Goal: Register for event/course

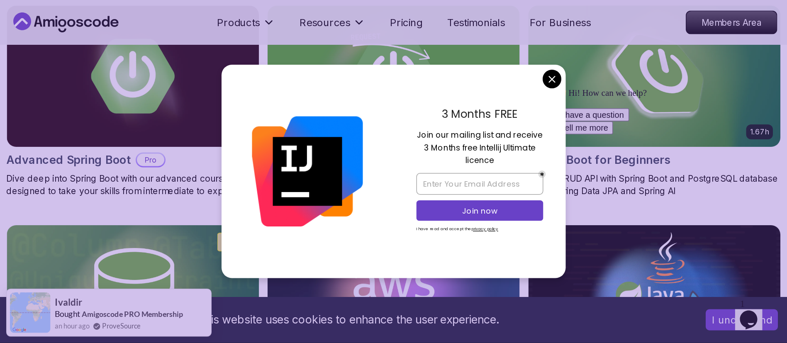
scroll to position [268, 0]
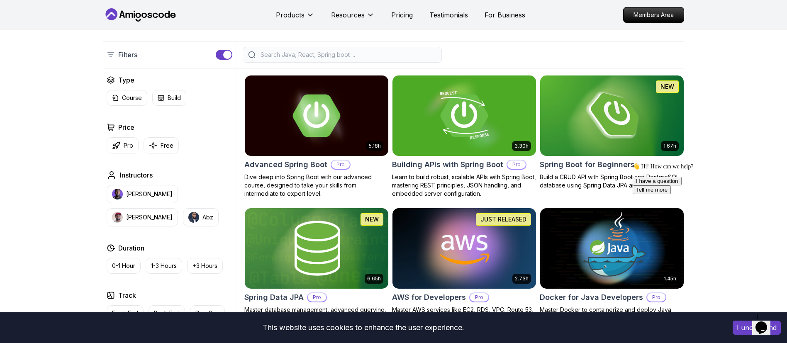
scroll to position [173, 0]
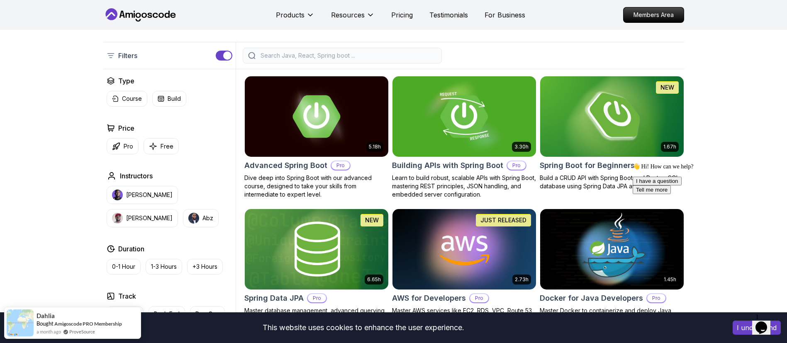
click at [524, 137] on img at bounding box center [612, 116] width 151 height 84
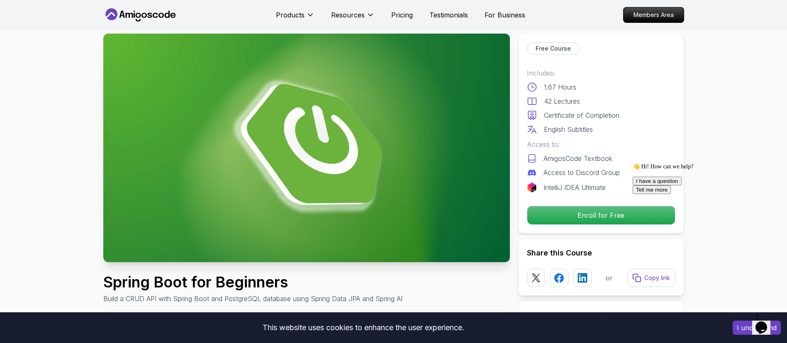
scroll to position [12, 0]
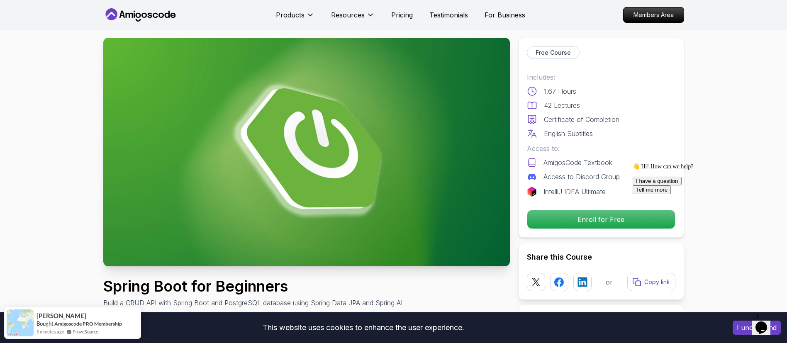
click at [483, 166] on img at bounding box center [306, 152] width 407 height 229
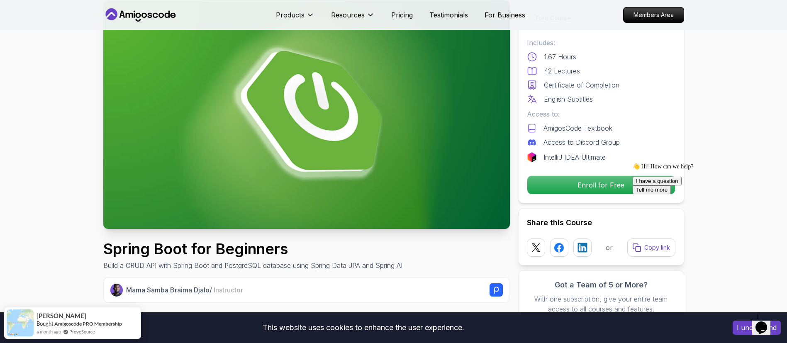
scroll to position [0, 0]
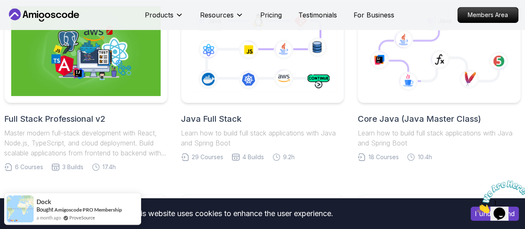
scroll to position [230, 0]
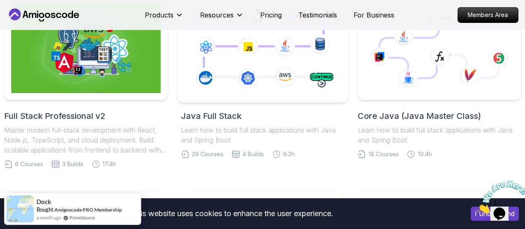
click at [315, 81] on icon at bounding box center [262, 48] width 160 height 89
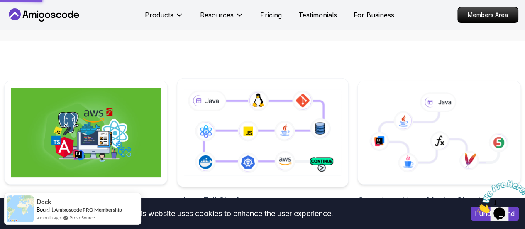
scroll to position [145, 0]
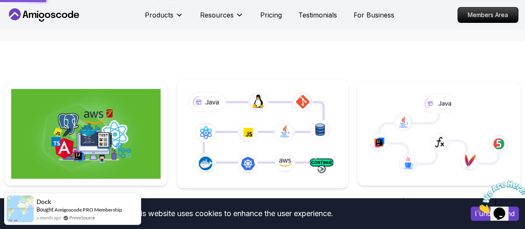
click at [317, 122] on icon at bounding box center [262, 133] width 160 height 89
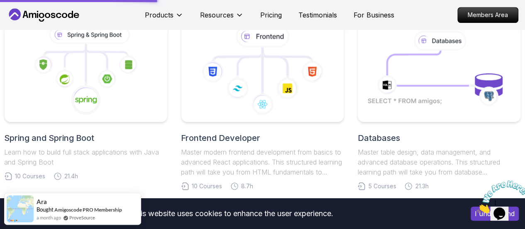
scroll to position [381, 0]
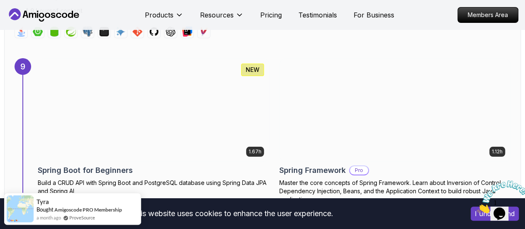
scroll to position [3106, 0]
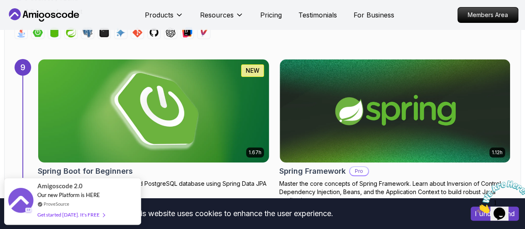
click at [202, 95] on img at bounding box center [153, 111] width 242 height 108
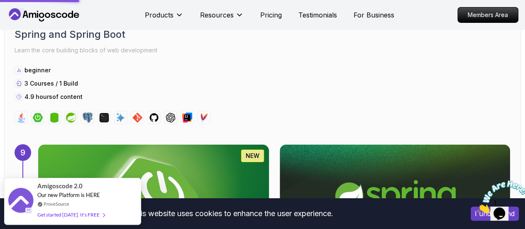
scroll to position [3020, 0]
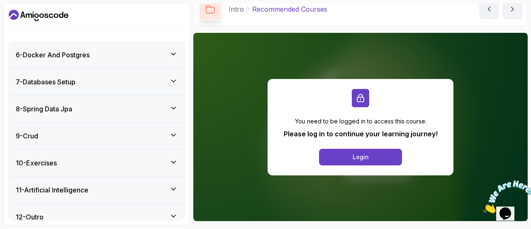
scroll to position [214, 0]
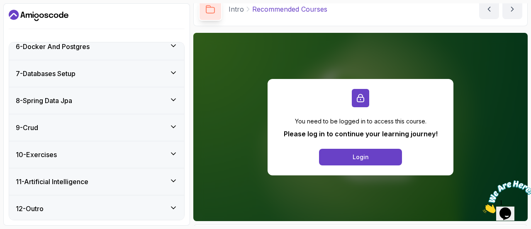
click at [166, 181] on div "11 - Artificial Intelligence" at bounding box center [97, 181] width 162 height 10
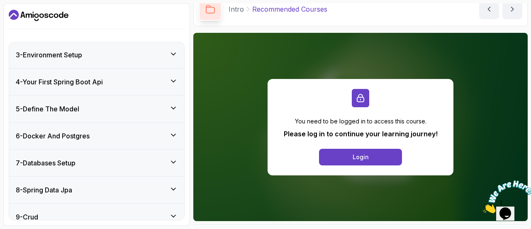
scroll to position [0, 0]
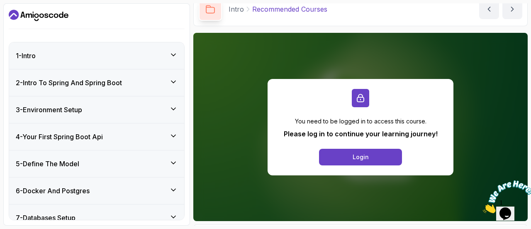
click at [164, 133] on div "4 - Your First Spring Boot Api" at bounding box center [97, 137] width 162 height 10
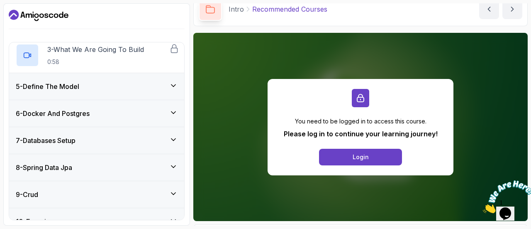
click at [158, 90] on div "5 - Define The Model" at bounding box center [97, 86] width 162 height 10
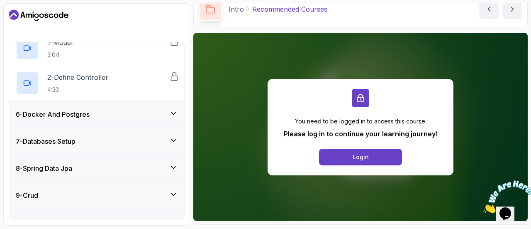
scroll to position [143, 0]
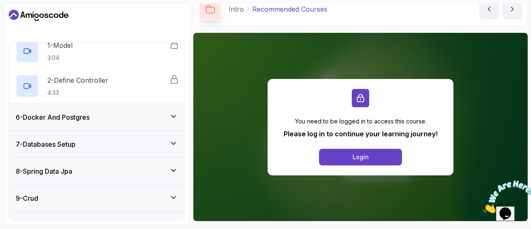
click at [170, 117] on icon at bounding box center [173, 116] width 8 height 8
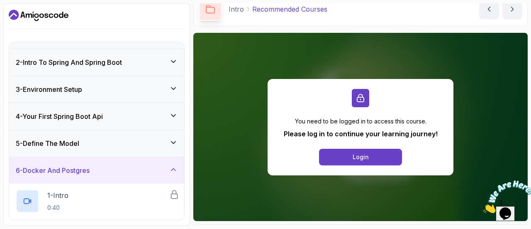
scroll to position [0, 0]
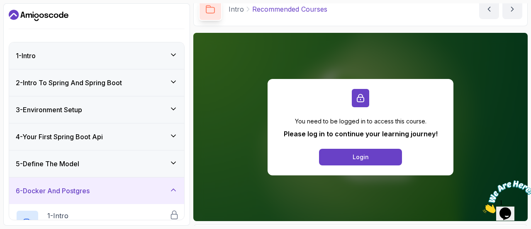
click at [172, 76] on div "2 - Intro To Spring And Spring Boot" at bounding box center [96, 82] width 175 height 27
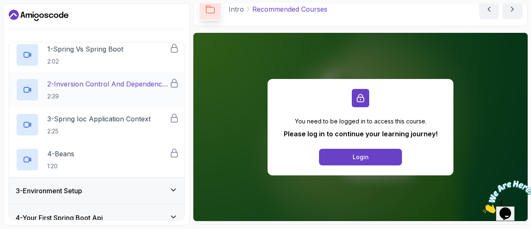
scroll to position [61, 0]
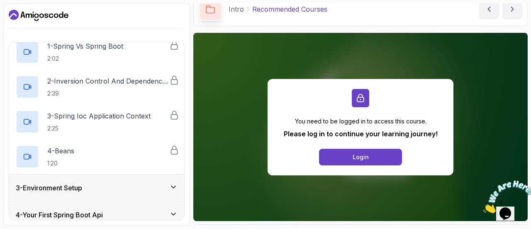
click at [171, 184] on icon at bounding box center [173, 187] width 8 height 8
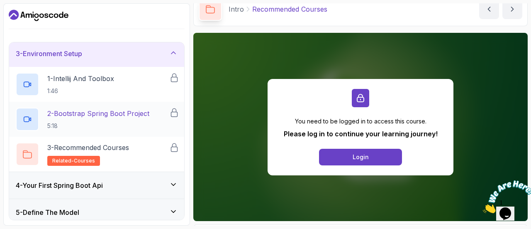
scroll to position [0, 0]
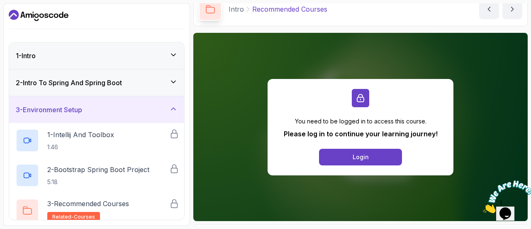
click at [166, 62] on div "1 - Intro" at bounding box center [96, 55] width 175 height 27
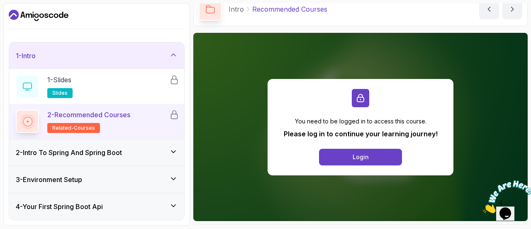
scroll to position [214, 0]
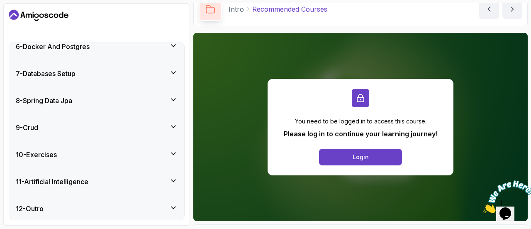
click at [175, 207] on icon at bounding box center [173, 208] width 4 height 2
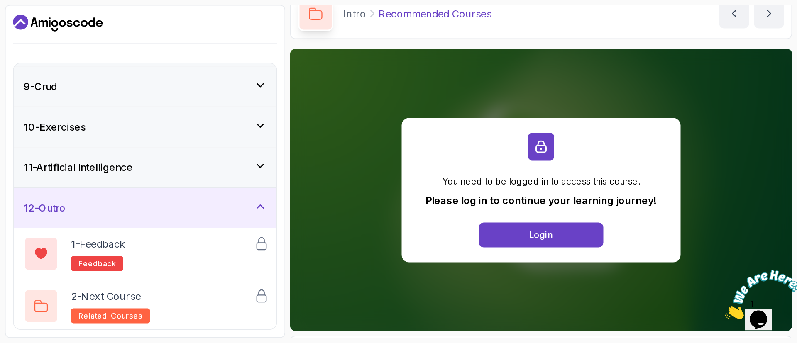
scroll to position [0, 0]
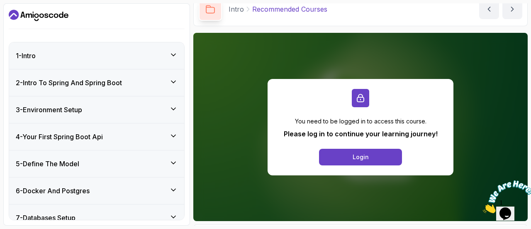
click at [166, 60] on div "1 - Intro" at bounding box center [97, 56] width 162 height 10
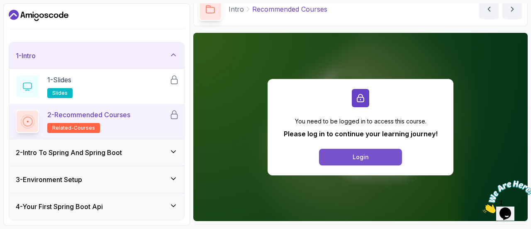
click at [337, 154] on button "Login" at bounding box center [360, 157] width 83 height 17
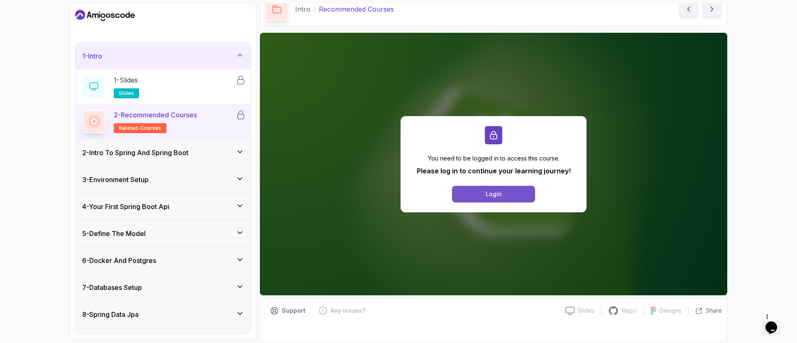
scroll to position [34, 0]
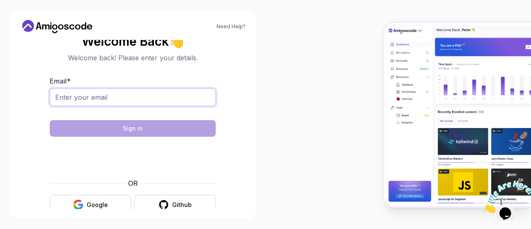
click at [124, 100] on input "Email *" at bounding box center [133, 96] width 166 height 17
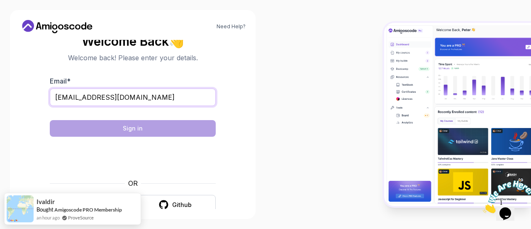
click at [101, 97] on input "sivalekakannan@gmail.com" at bounding box center [133, 96] width 166 height 17
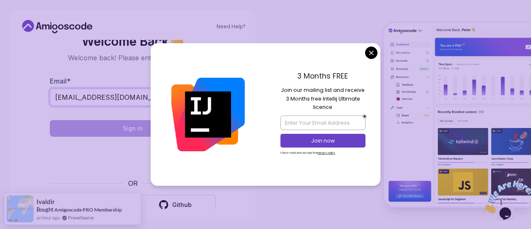
type input "sivalekakannan09@gmail.com"
click at [85, 81] on div "Email * sivalekakannan09@gmail.com" at bounding box center [133, 95] width 166 height 39
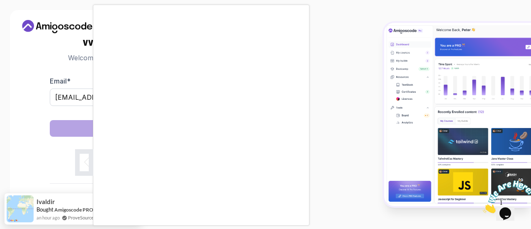
click at [373, 56] on body "Need Help? Welcome Back 👋 Welcome back! Please enter your details. Email * siva…" at bounding box center [265, 114] width 531 height 229
click at [328, 166] on div at bounding box center [265, 114] width 531 height 229
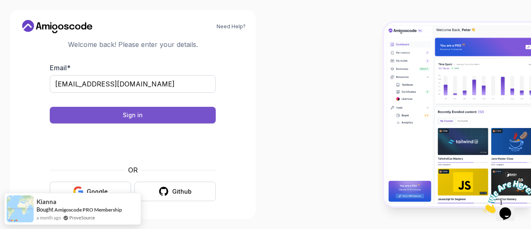
click at [198, 119] on button "Sign in" at bounding box center [133, 115] width 166 height 17
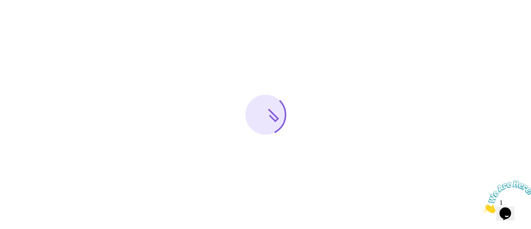
click at [483, 207] on icon "Close" at bounding box center [483, 210] width 0 height 7
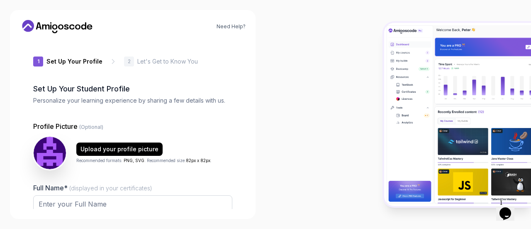
type input "charmingbison0e66e"
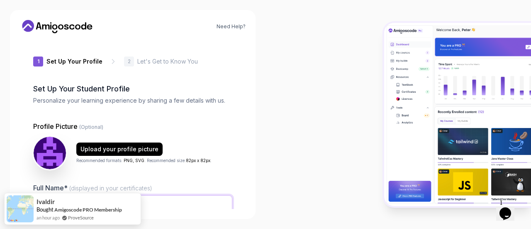
click at [180, 207] on input "Full Name* (displayed in your certificates)" at bounding box center [132, 203] width 199 height 17
click at [161, 208] on input "Sivaleka K" at bounding box center [132, 203] width 199 height 17
type input "Sivaleka"
click at [234, 138] on div "1 Set Up Your Profile 1 Set Up Your Profile 2 Let's Get to Know You Set Up Your…" at bounding box center [133, 124] width 226 height 169
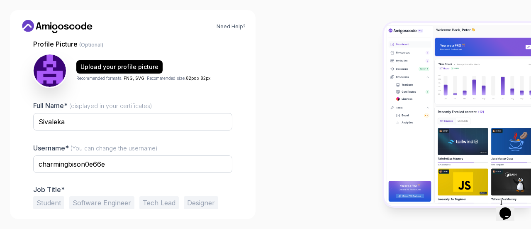
scroll to position [117, 0]
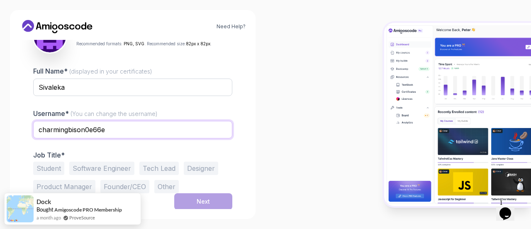
drag, startPoint x: 136, startPoint y: 128, endPoint x: 36, endPoint y: 123, distance: 100.5
click at [36, 123] on input "charmingbison0e66e" at bounding box center [132, 129] width 199 height 17
type input "Sivaleka"
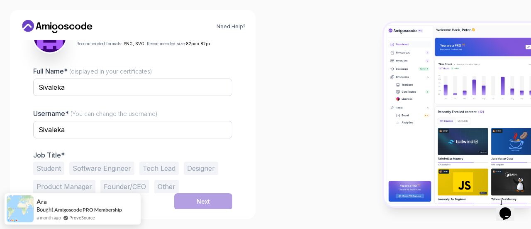
click at [58, 165] on button "Student" at bounding box center [48, 167] width 31 height 13
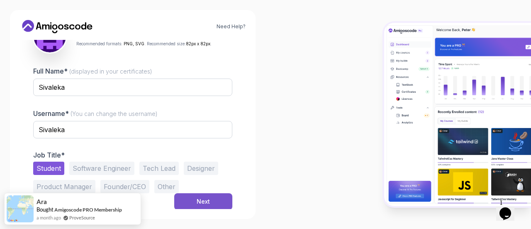
click at [212, 198] on button "Next" at bounding box center [203, 201] width 58 height 17
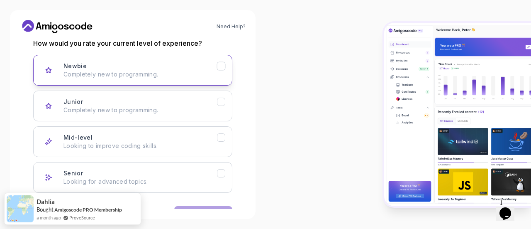
click at [212, 74] on p "Completely new to programming." at bounding box center [140, 74] width 154 height 8
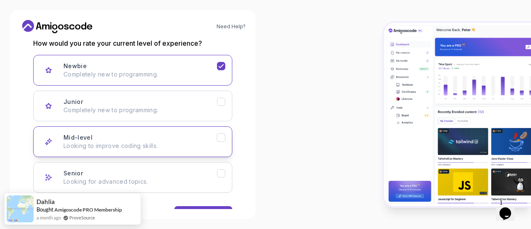
click at [212, 142] on p "Looking to improve coding skills." at bounding box center [140, 145] width 154 height 8
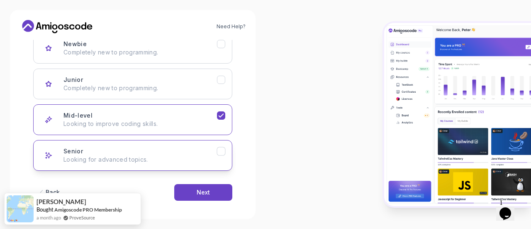
scroll to position [138, 0]
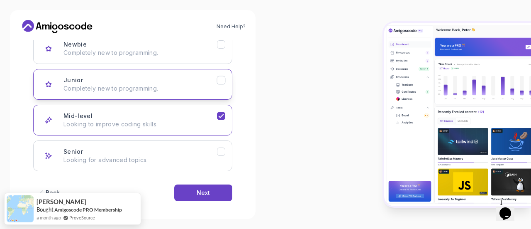
click at [226, 80] on button "Junior Completely new to programming." at bounding box center [132, 84] width 199 height 31
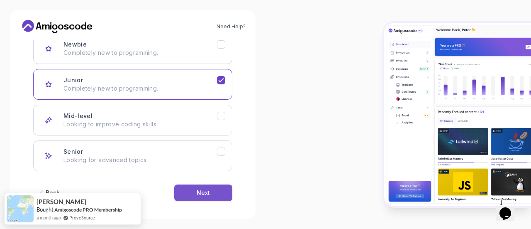
click at [212, 185] on button "Next" at bounding box center [203, 192] width 58 height 17
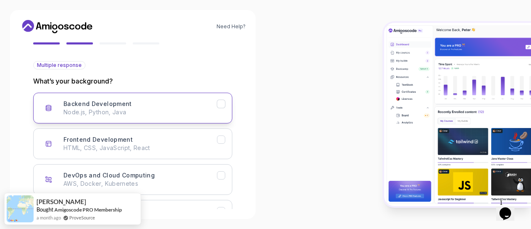
scroll to position [87, 0]
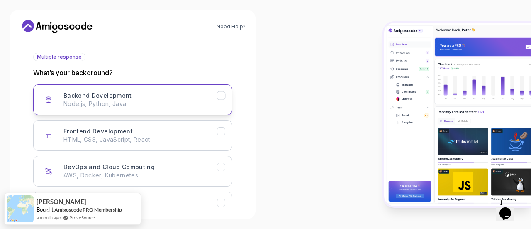
click at [220, 98] on icon "Backend Development" at bounding box center [221, 96] width 8 height 8
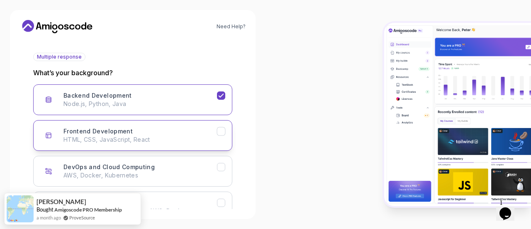
click at [222, 132] on icon "Frontend Development" at bounding box center [221, 131] width 8 height 8
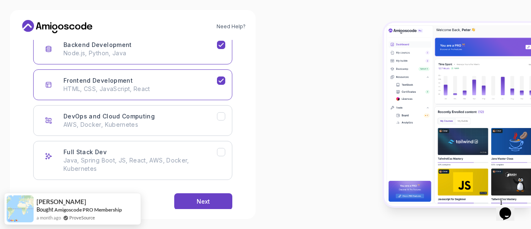
scroll to position [151, 0]
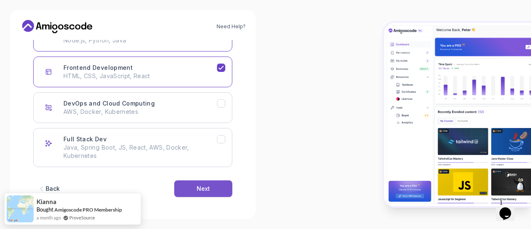
click at [195, 187] on button "Next" at bounding box center [203, 188] width 58 height 17
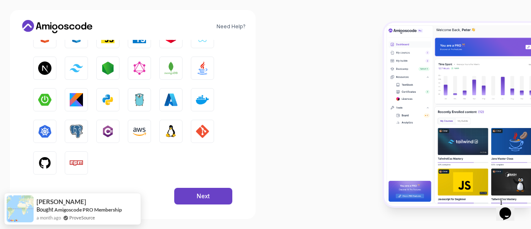
scroll to position [165, 0]
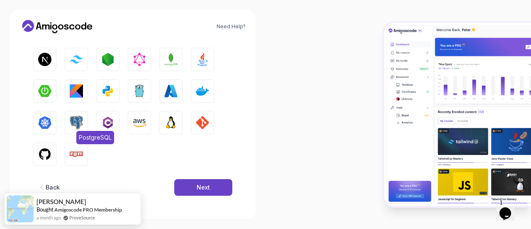
click at [79, 123] on img "button" at bounding box center [76, 122] width 13 height 13
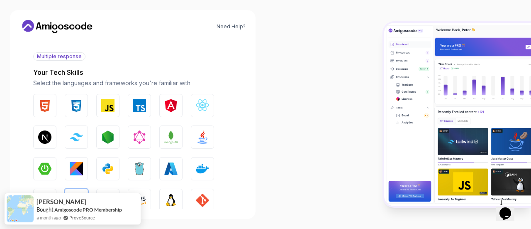
scroll to position [87, 0]
click at [46, 108] on img "button" at bounding box center [44, 105] width 13 height 13
click at [74, 108] on img "button" at bounding box center [76, 105] width 13 height 13
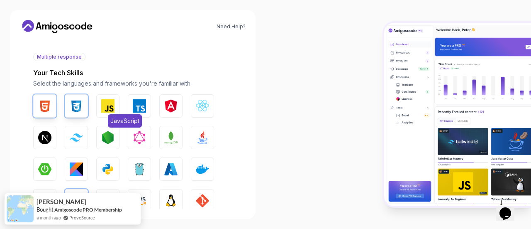
click at [105, 102] on img "button" at bounding box center [107, 105] width 13 height 13
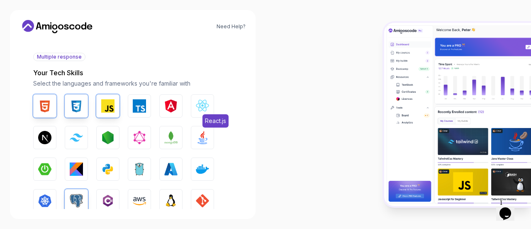
click at [208, 109] on img "button" at bounding box center [202, 105] width 13 height 13
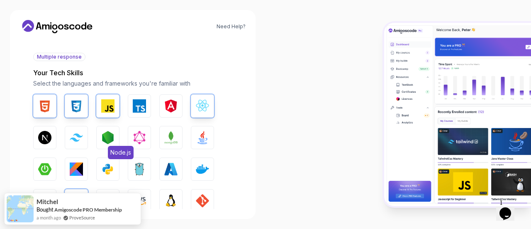
click at [111, 142] on img "button" at bounding box center [107, 137] width 13 height 13
click at [204, 139] on img "button" at bounding box center [202, 137] width 13 height 13
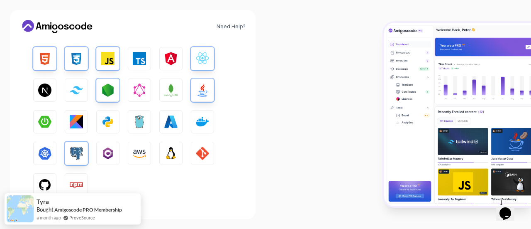
scroll to position [165, 0]
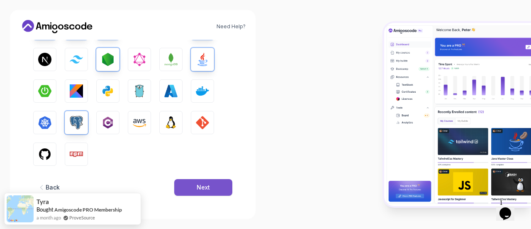
click at [190, 184] on button "Next" at bounding box center [203, 187] width 58 height 17
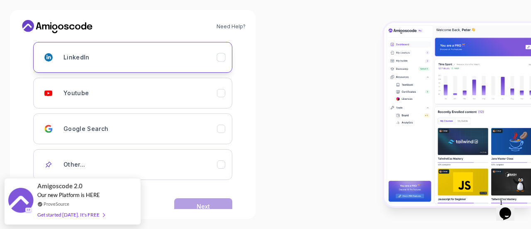
scroll to position [140, 0]
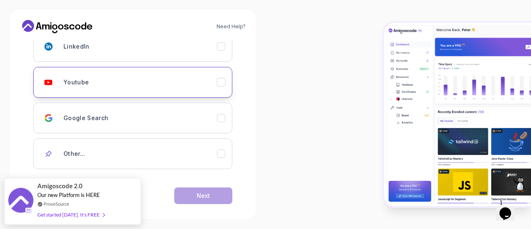
click at [222, 80] on icon "Youtube" at bounding box center [221, 82] width 8 height 8
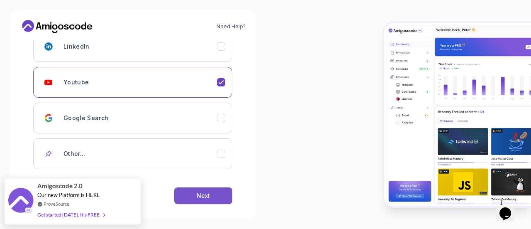
click at [213, 195] on button "Next" at bounding box center [203, 195] width 58 height 17
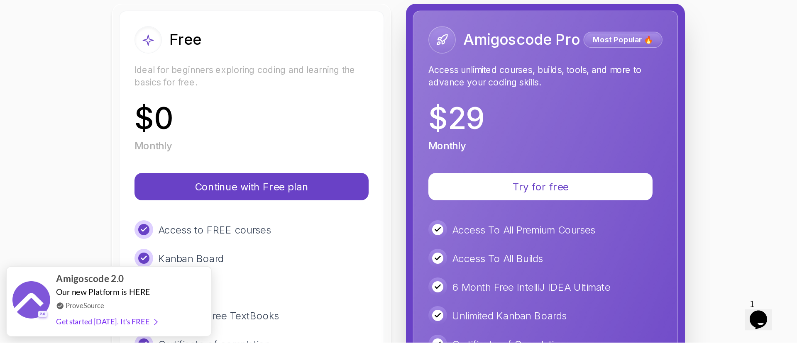
scroll to position [108, 0]
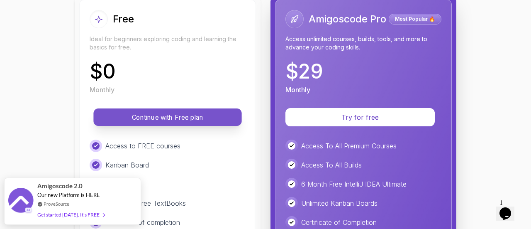
click at [224, 112] on p "Continue with Free plan" at bounding box center [167, 117] width 129 height 10
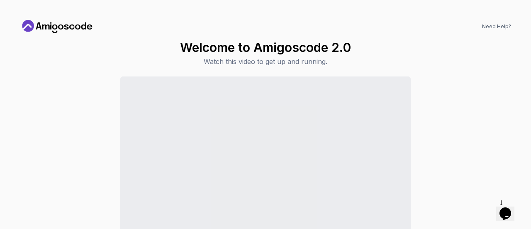
click at [425, 133] on div "Continue to Dashboard" at bounding box center [265, 174] width 491 height 197
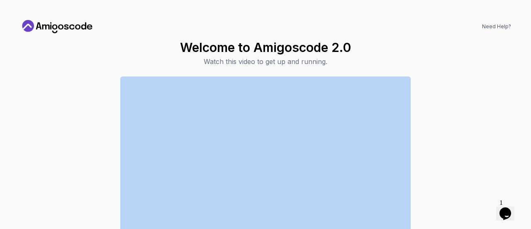
click at [425, 133] on div "Continue to Dashboard" at bounding box center [265, 174] width 491 height 197
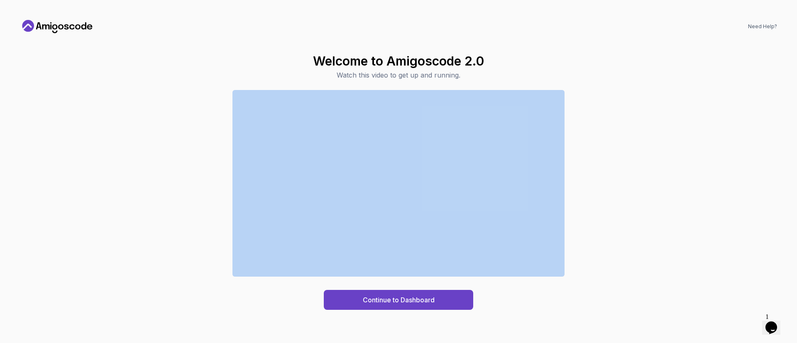
drag, startPoint x: 476, startPoint y: 2, endPoint x: 585, endPoint y: 285, distance: 303.6
click at [531, 228] on div "Continue to Dashboard" at bounding box center [398, 200] width 757 height 220
click at [457, 228] on button "Continue to Dashboard" at bounding box center [398, 300] width 149 height 20
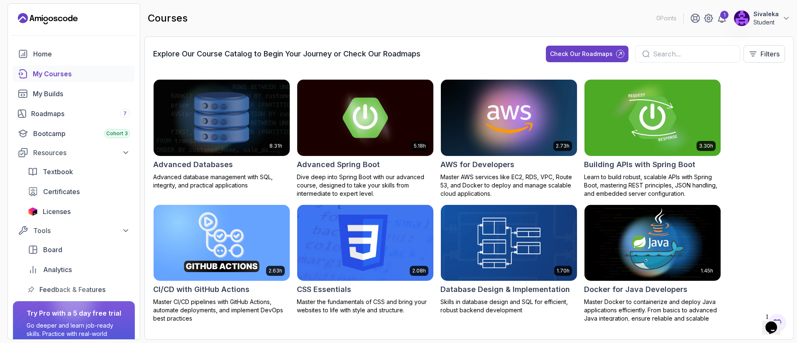
click at [531, 151] on img at bounding box center [652, 118] width 143 height 80
